Goal: Information Seeking & Learning: Learn about a topic

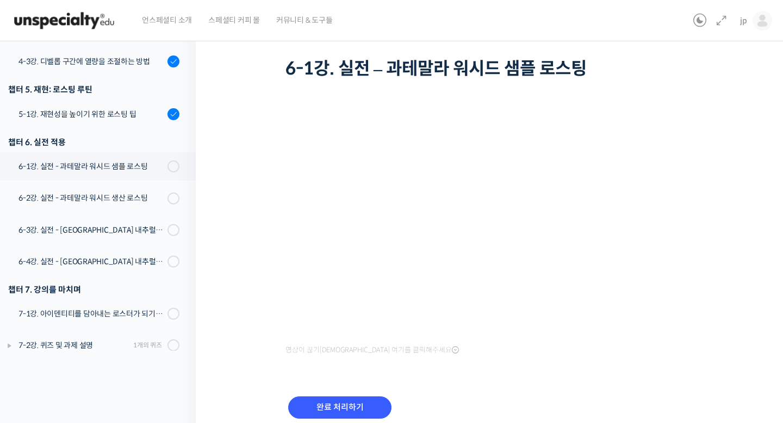
scroll to position [65, 0]
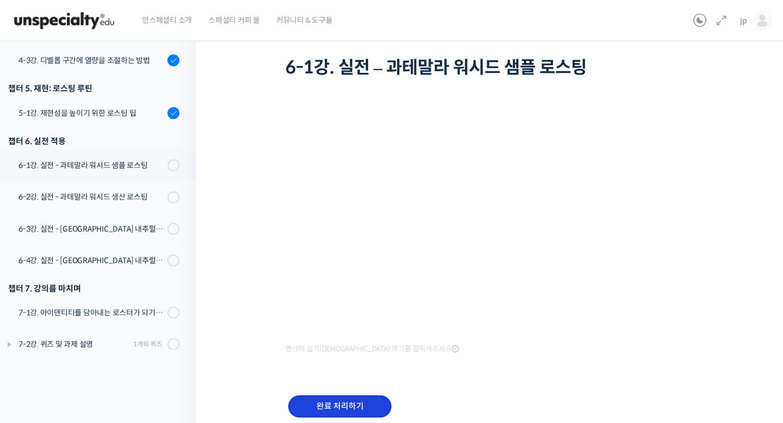
click at [354, 401] on input "완료 처리하기" at bounding box center [339, 406] width 103 height 22
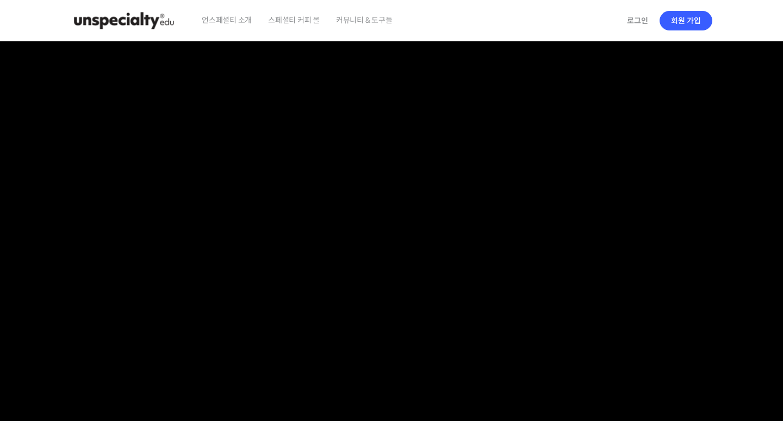
checkbox input "true"
type input "jppak86@gmail.com"
click at [637, 27] on link "로그인" at bounding box center [637, 20] width 34 height 25
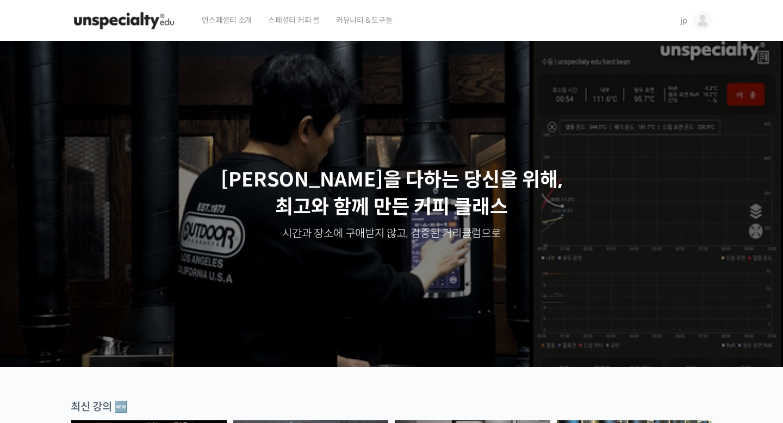
click at [684, 23] on span "jp" at bounding box center [683, 21] width 7 height 10
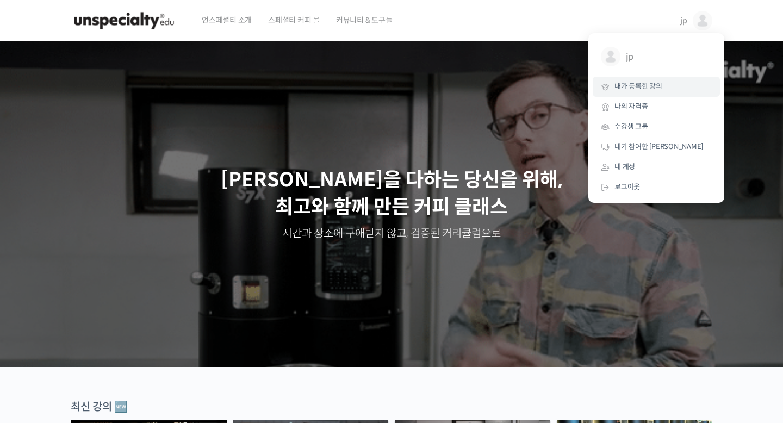
click at [671, 85] on link "내가 등록한 강의" at bounding box center [656, 87] width 127 height 20
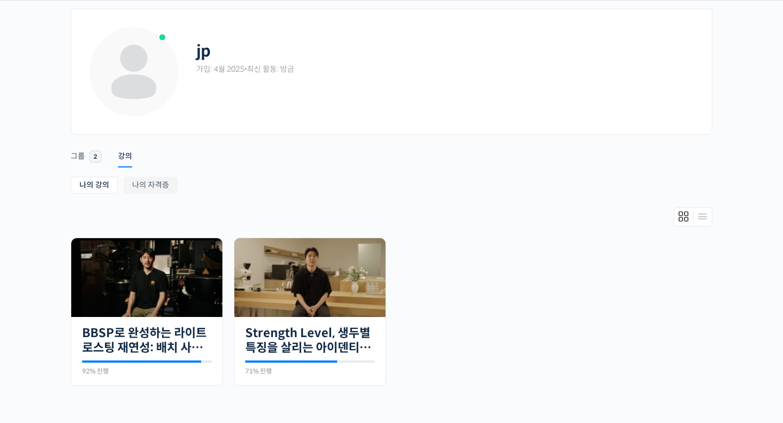
scroll to position [92, 0]
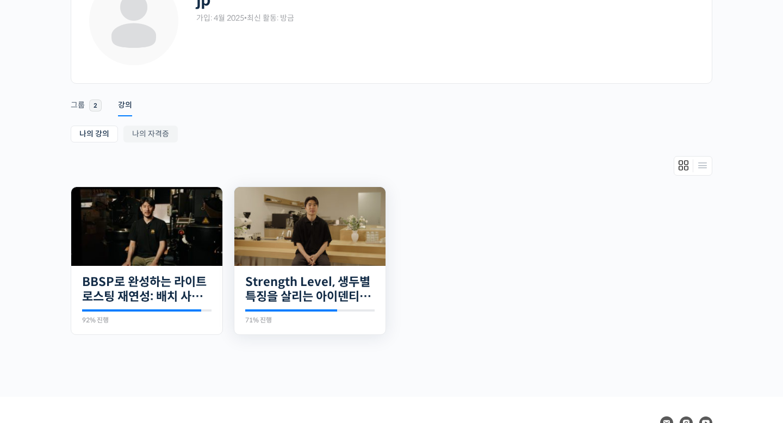
click at [295, 209] on img at bounding box center [309, 226] width 151 height 79
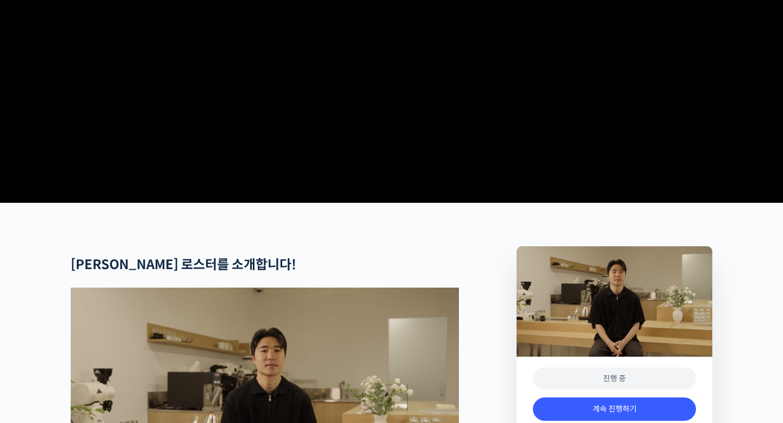
scroll to position [379, 0]
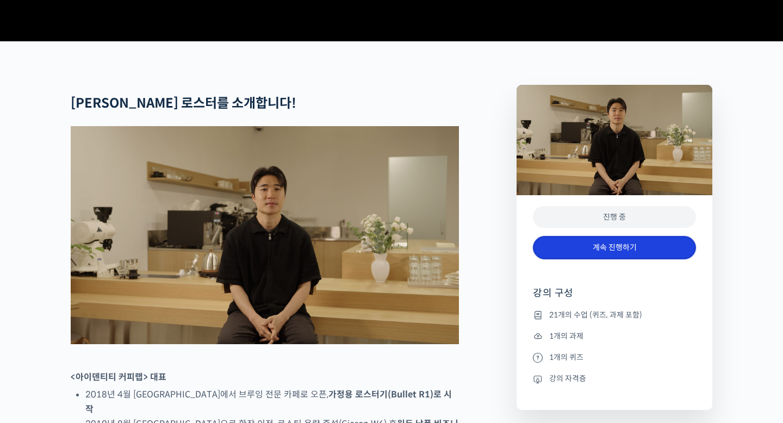
click at [597, 259] on link "계속 진행하기" at bounding box center [614, 247] width 163 height 23
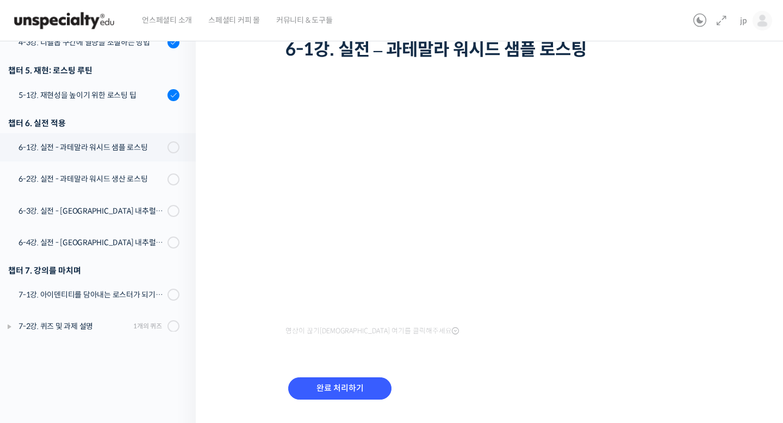
scroll to position [90, 0]
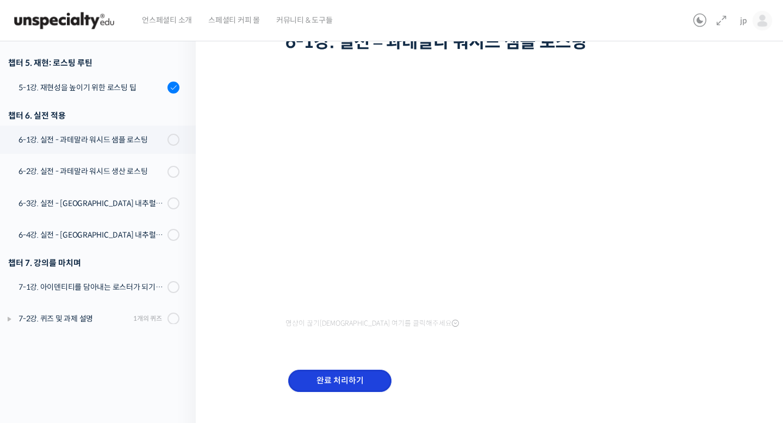
click at [364, 381] on input "완료 처리하기" at bounding box center [339, 381] width 103 height 22
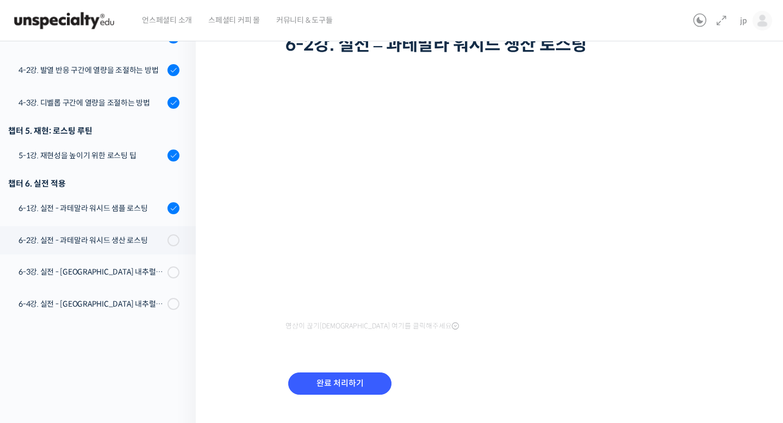
scroll to position [109, 0]
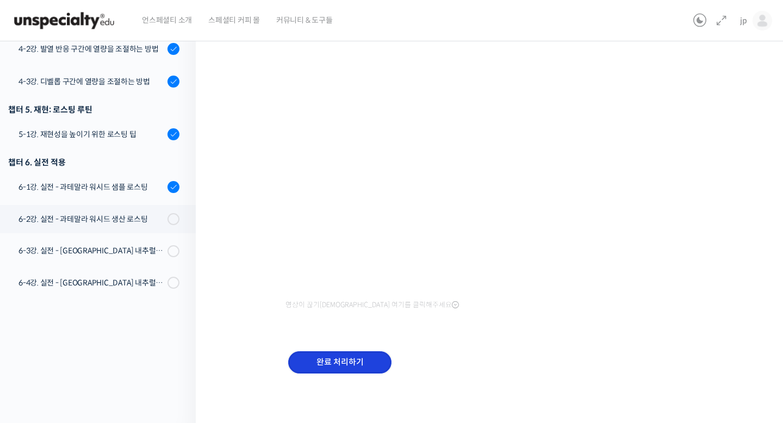
click at [366, 357] on input "완료 처리하기" at bounding box center [339, 362] width 103 height 22
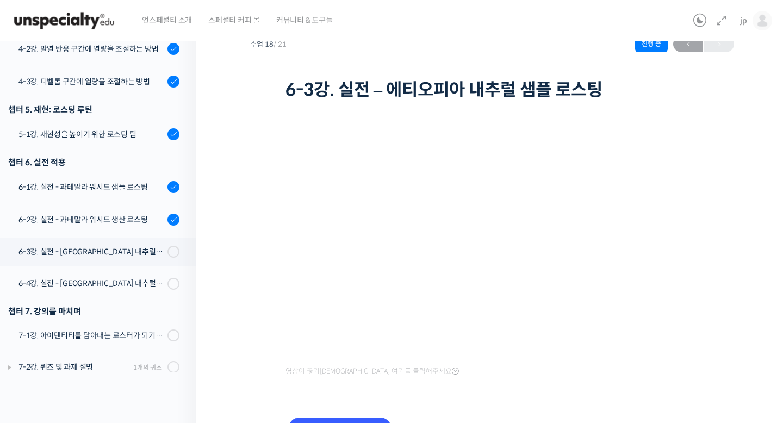
scroll to position [109, 0]
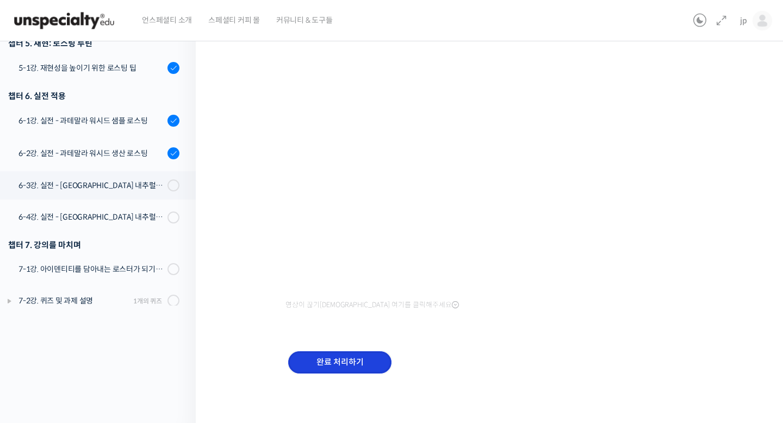
click at [345, 362] on input "완료 처리하기" at bounding box center [339, 362] width 103 height 22
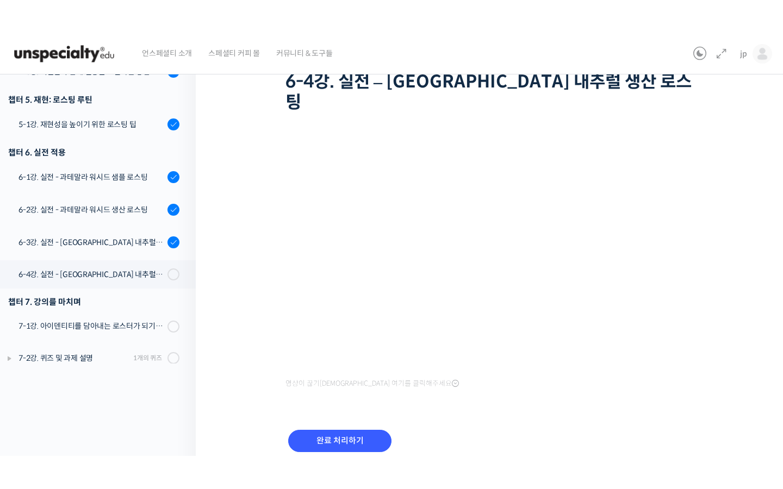
scroll to position [544, 0]
